Goal: Find specific page/section: Find specific page/section

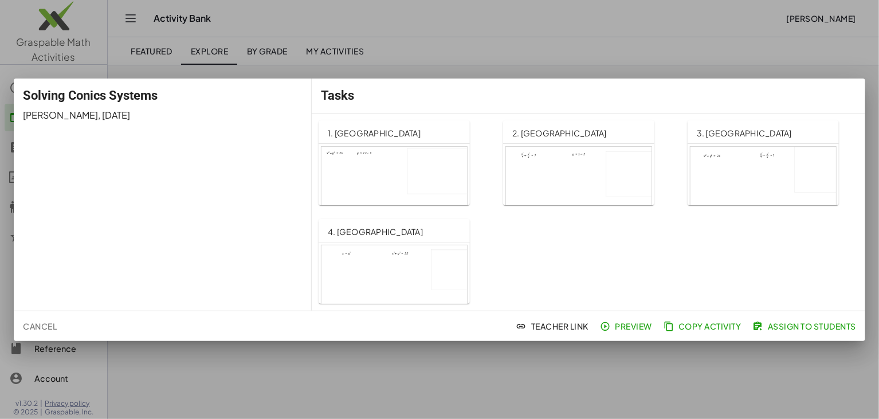
click at [43, 326] on span "Cancel" at bounding box center [40, 326] width 34 height 10
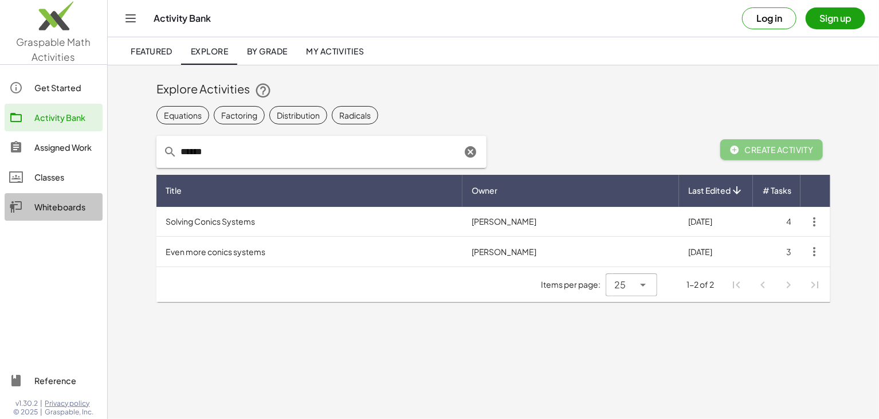
click at [61, 211] on div "Whiteboards" at bounding box center [66, 207] width 64 height 14
